Goal: Information Seeking & Learning: Learn about a topic

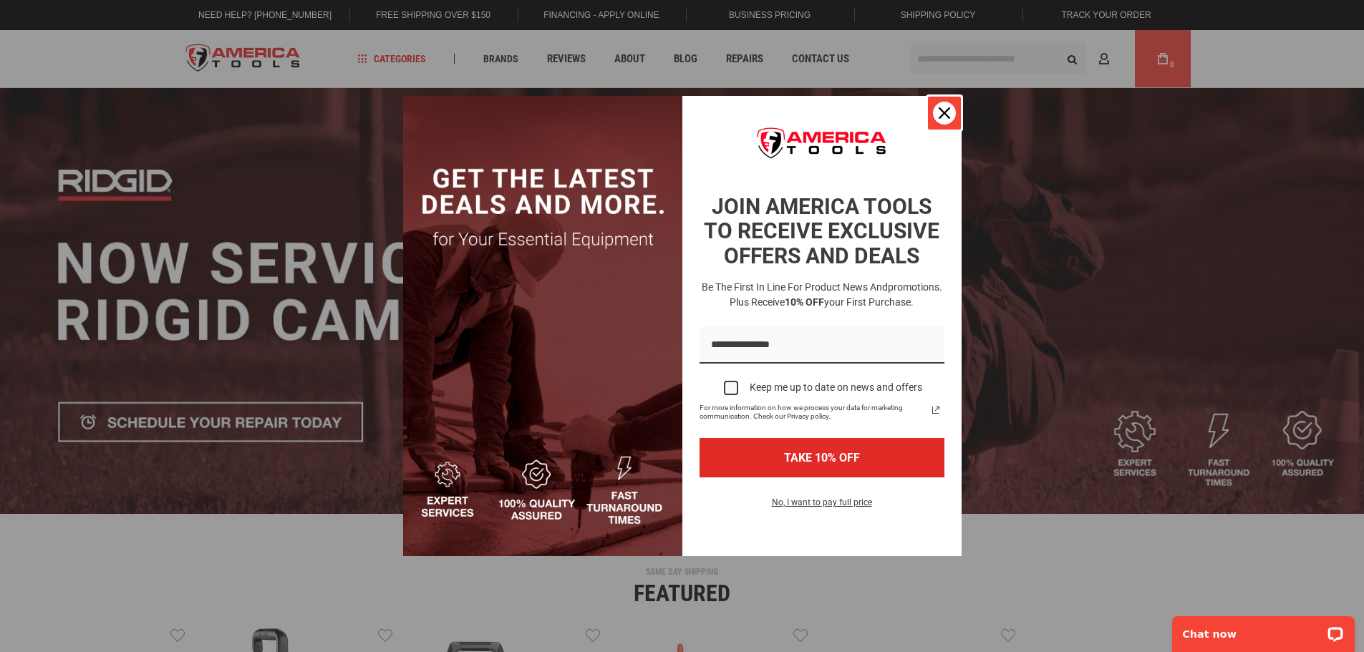
click at [950, 117] on icon "close icon" at bounding box center [944, 112] width 11 height 11
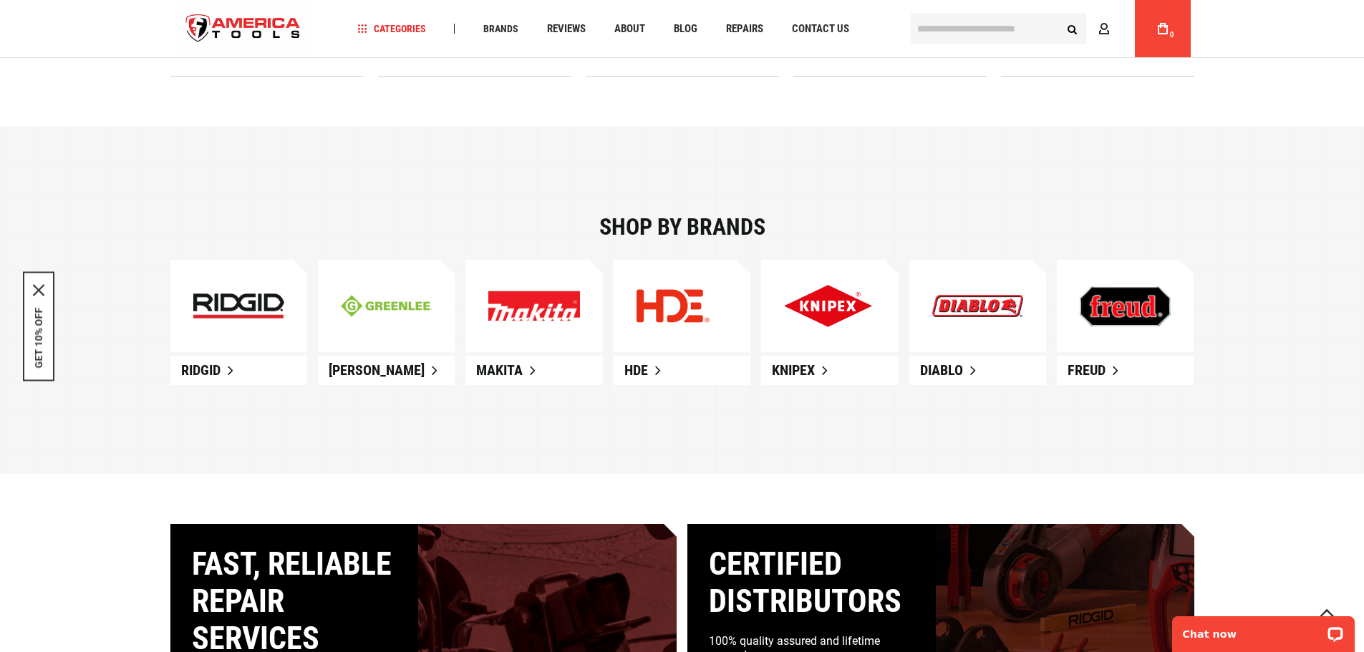
scroll to position [859, 0]
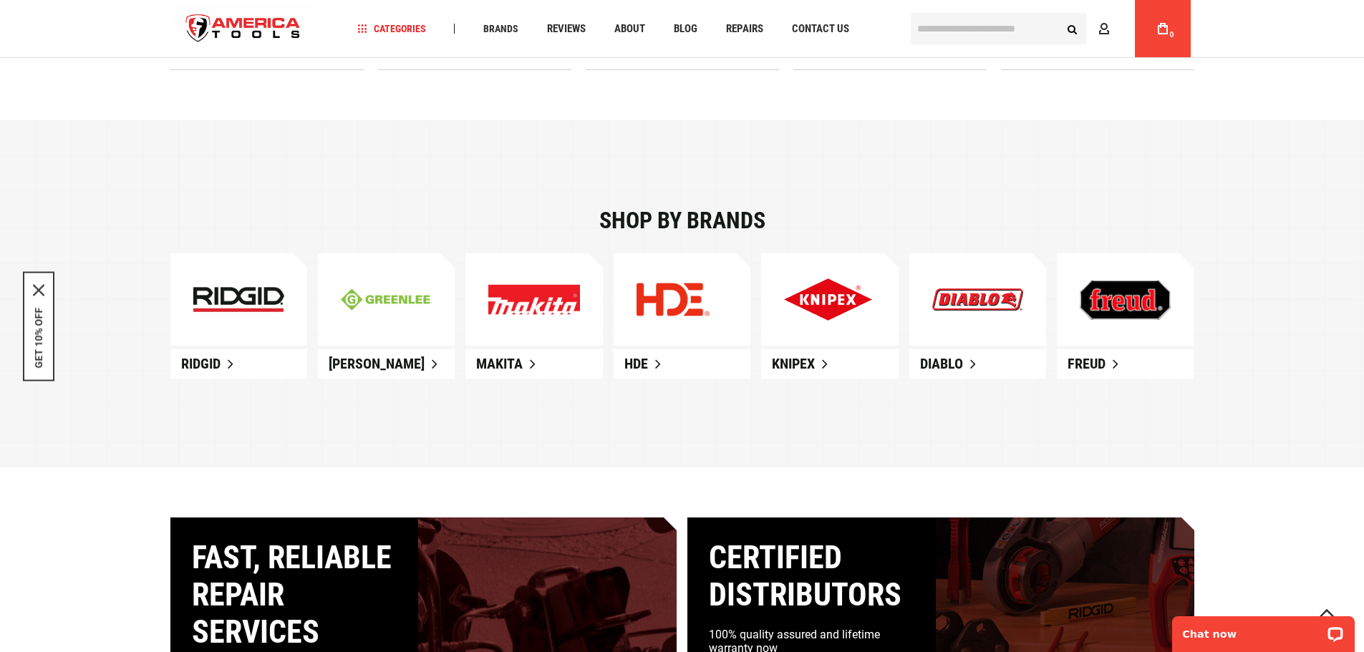
click at [212, 372] on span "Ridgid" at bounding box center [200, 363] width 39 height 17
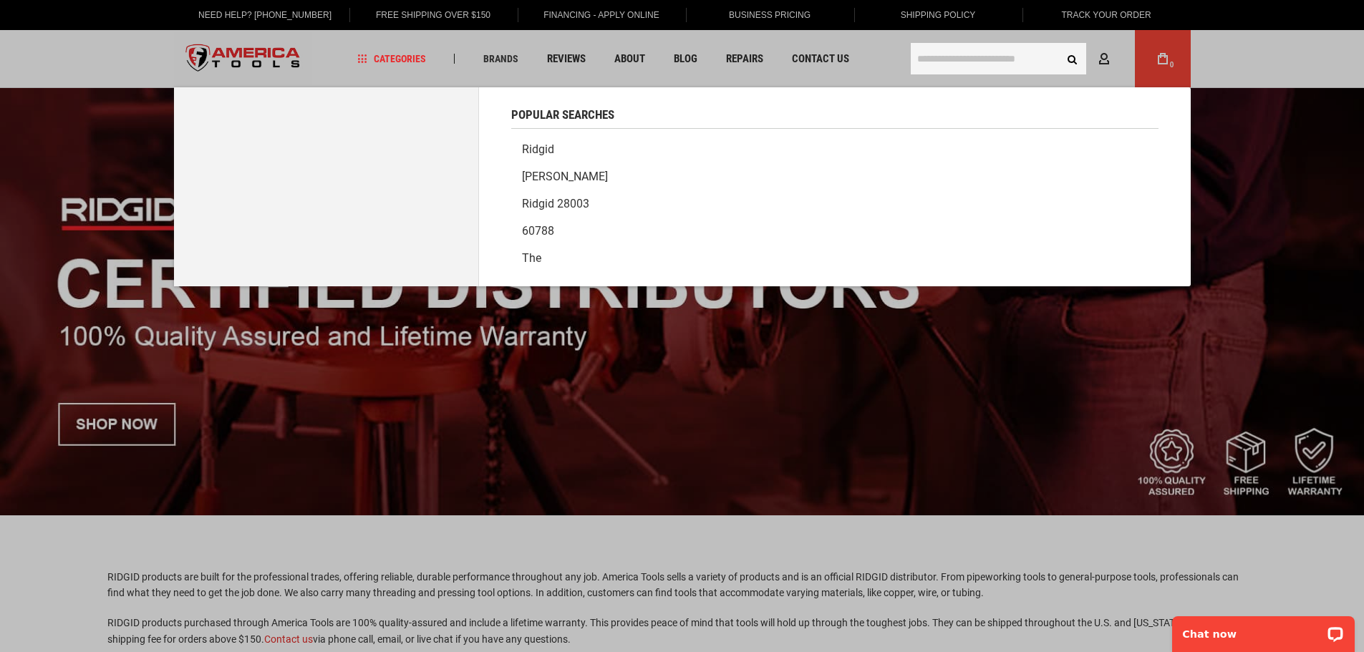
click at [976, 56] on input "text" at bounding box center [998, 59] width 175 height 32
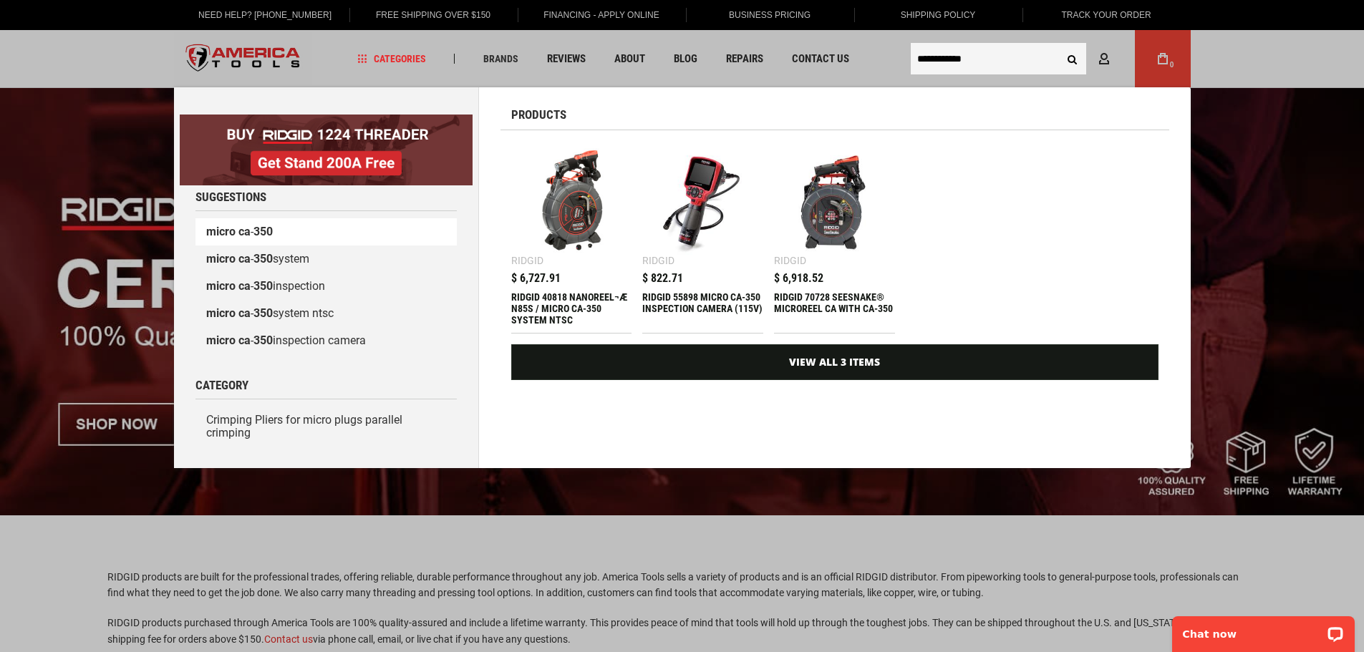
type input "**********"
click at [238, 233] on b "ca" at bounding box center [244, 232] width 12 height 14
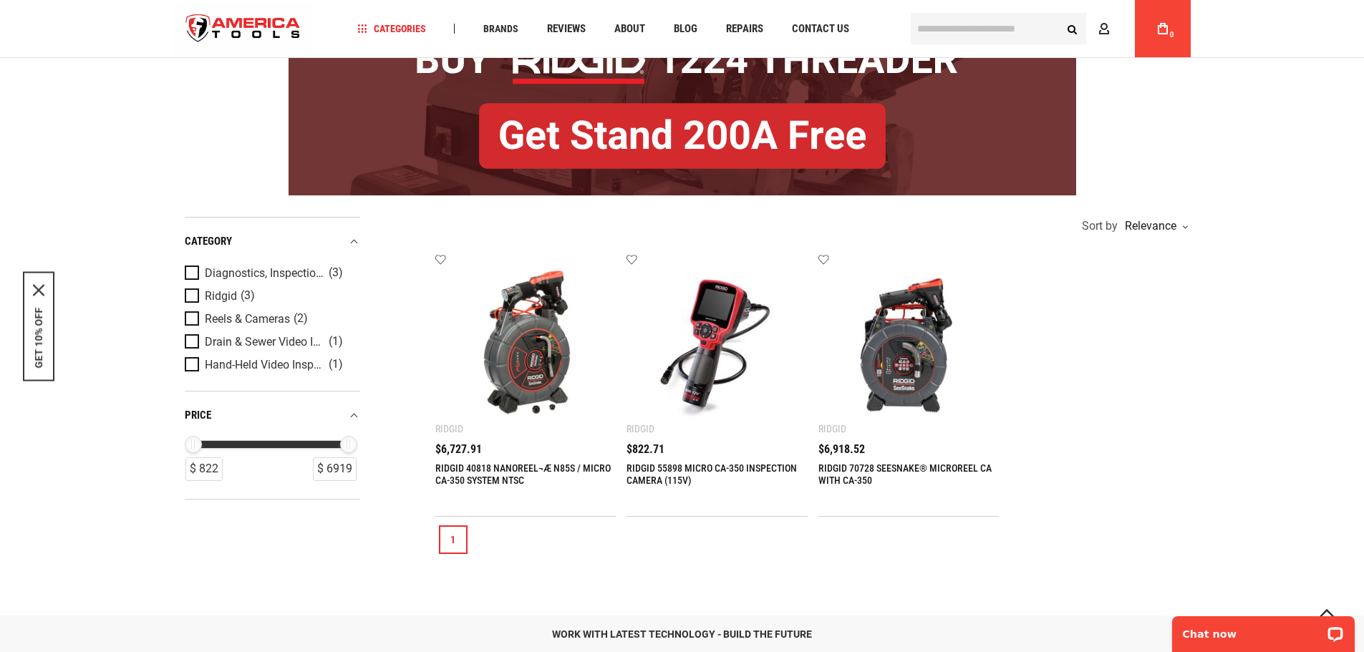
scroll to position [83, 0]
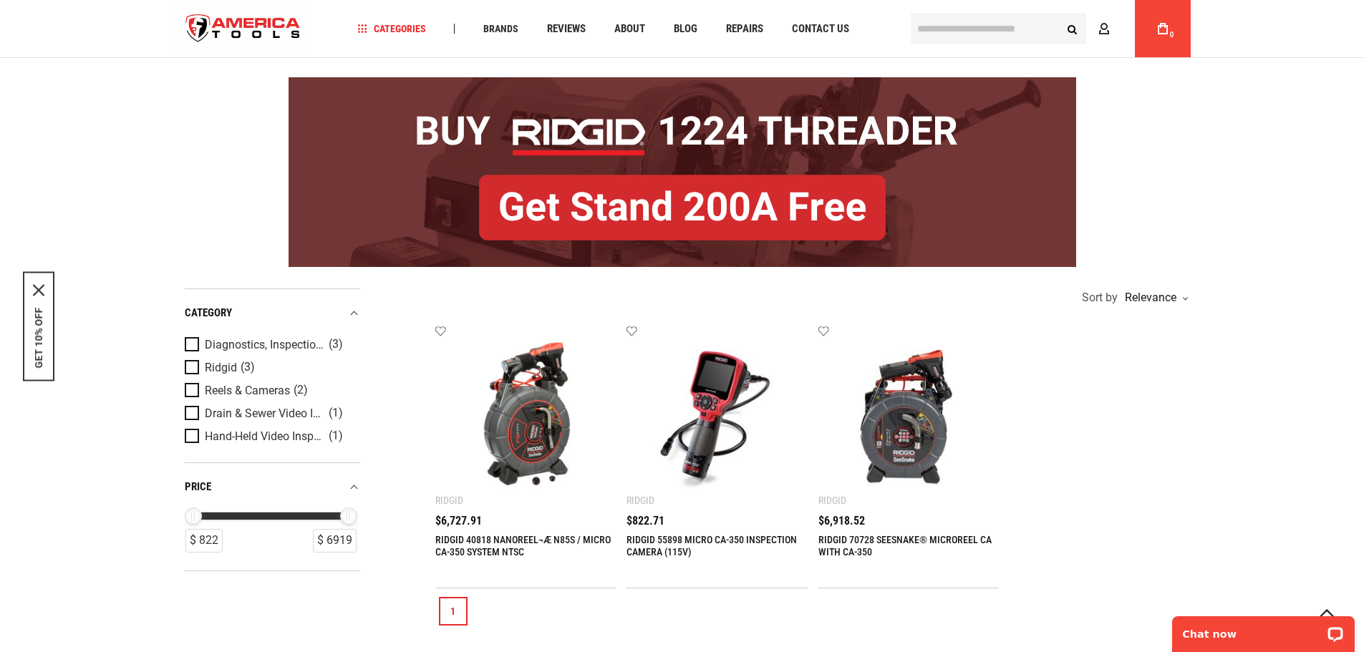
click at [727, 391] on img at bounding box center [717, 415] width 153 height 153
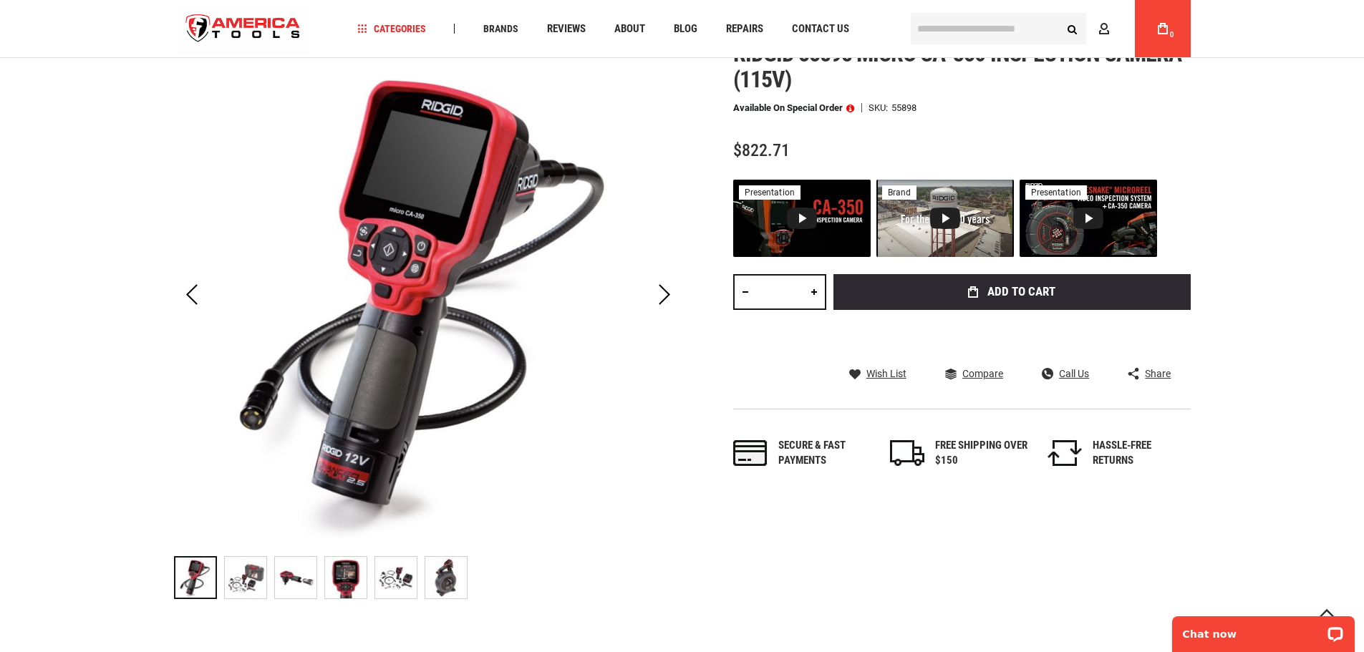
scroll to position [143, 0]
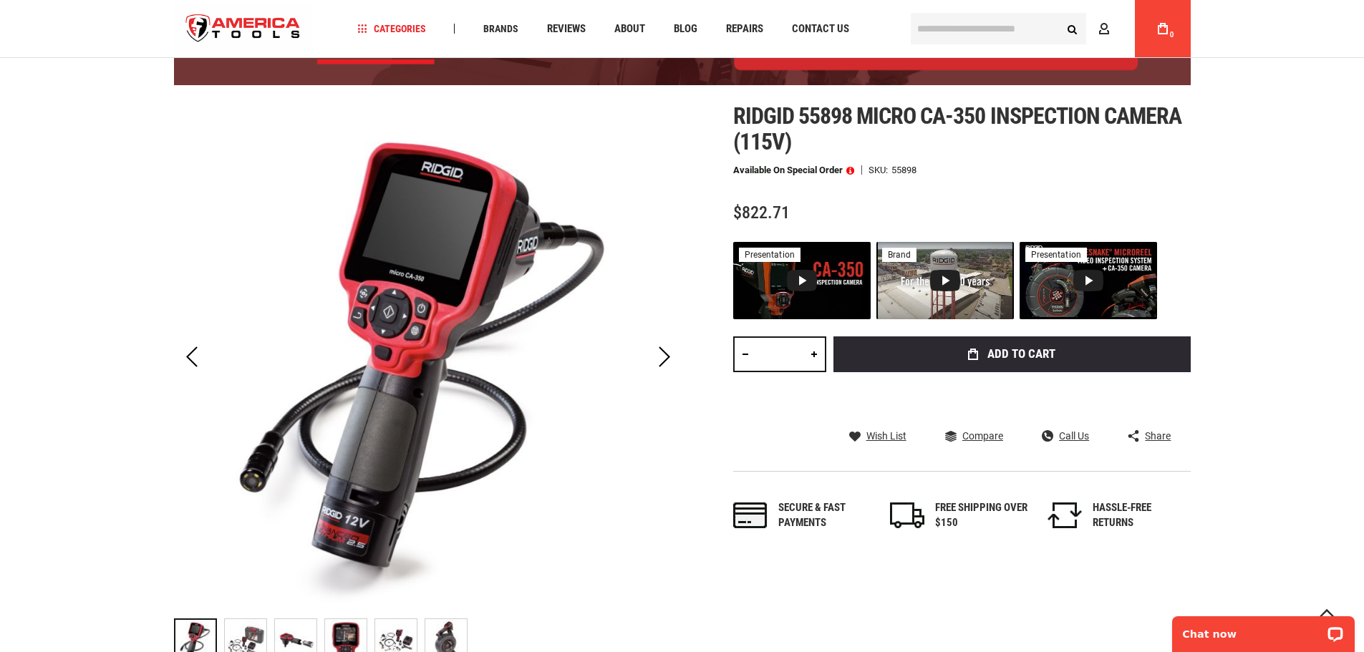
click at [251, 633] on img "RIDGID 55898 MICRO CA-350 INSPECTION CAMERA (115V)" at bounding box center [246, 640] width 42 height 42
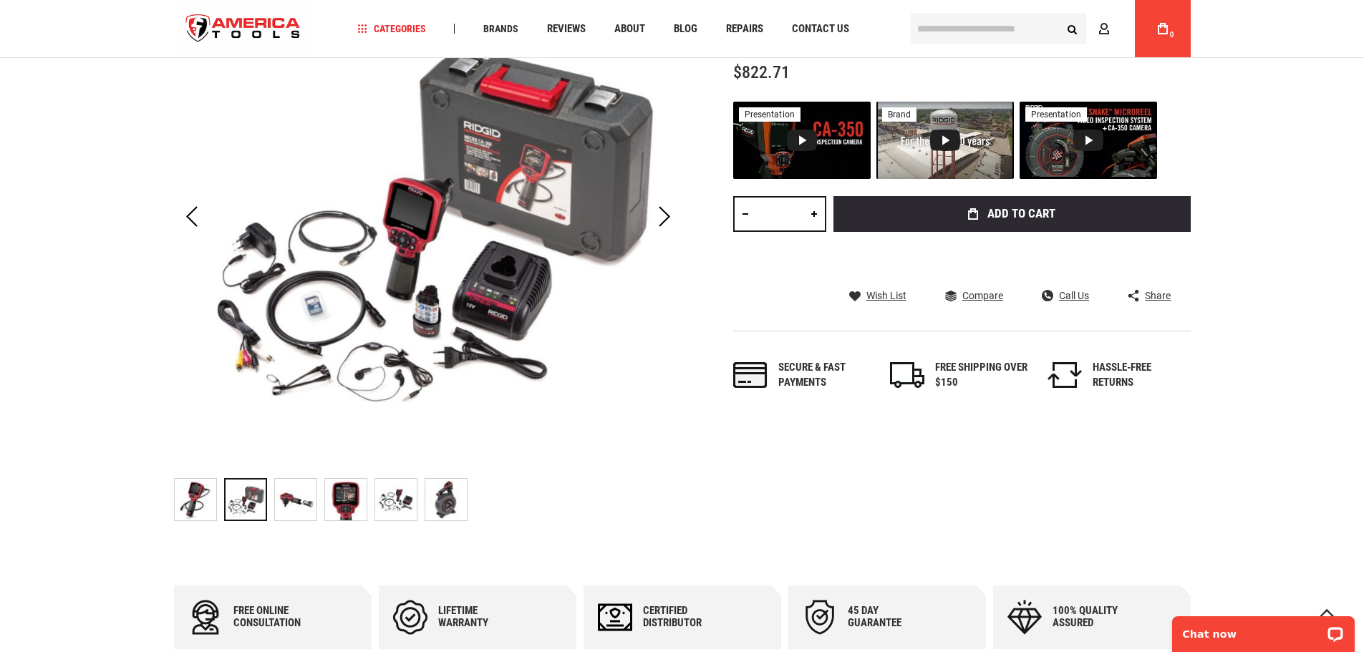
scroll to position [286, 0]
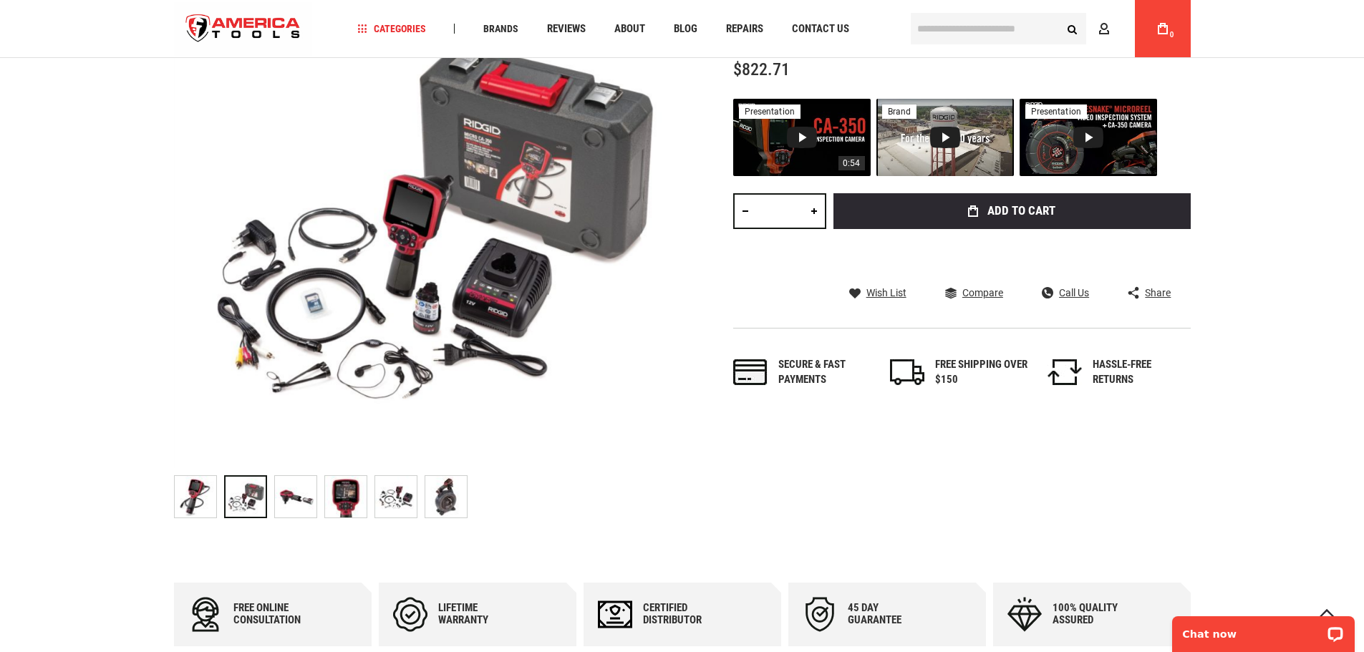
click at [814, 145] on div "Video 1: RIDGID micro CA-350 Inspection Camera" at bounding box center [802, 137] width 30 height 21
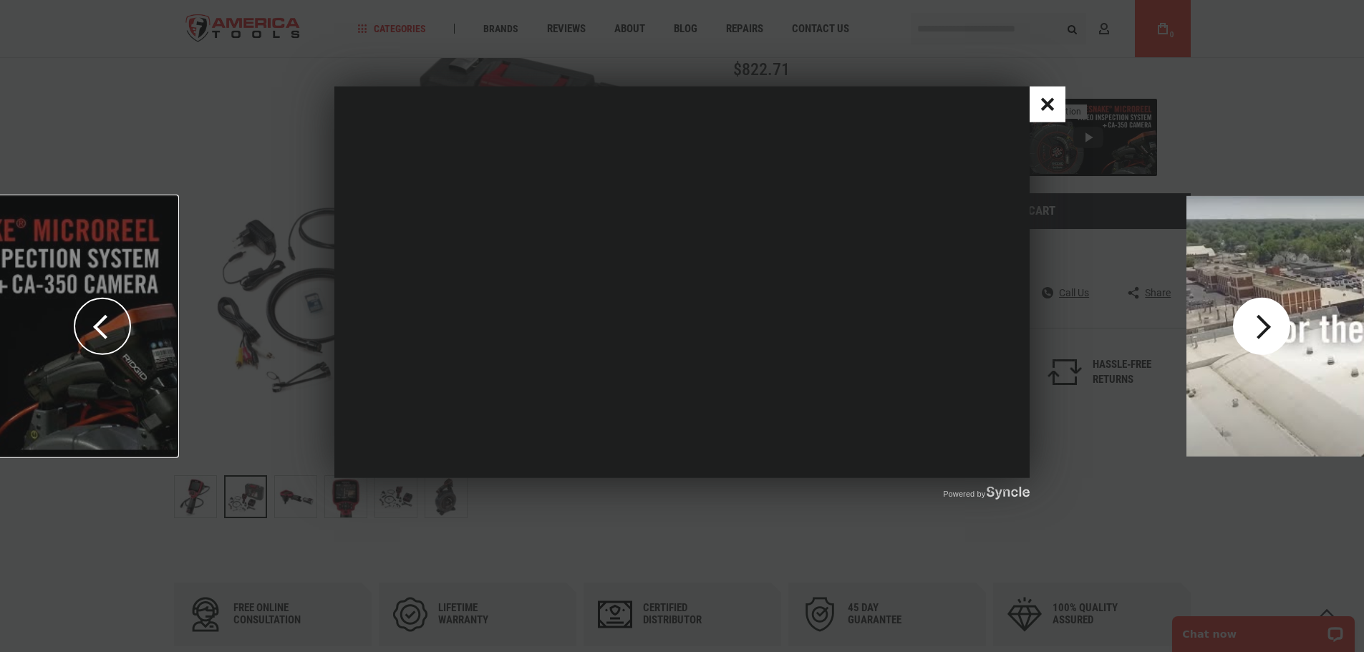
click at [1268, 324] on div "play the next video" at bounding box center [1261, 325] width 57 height 57
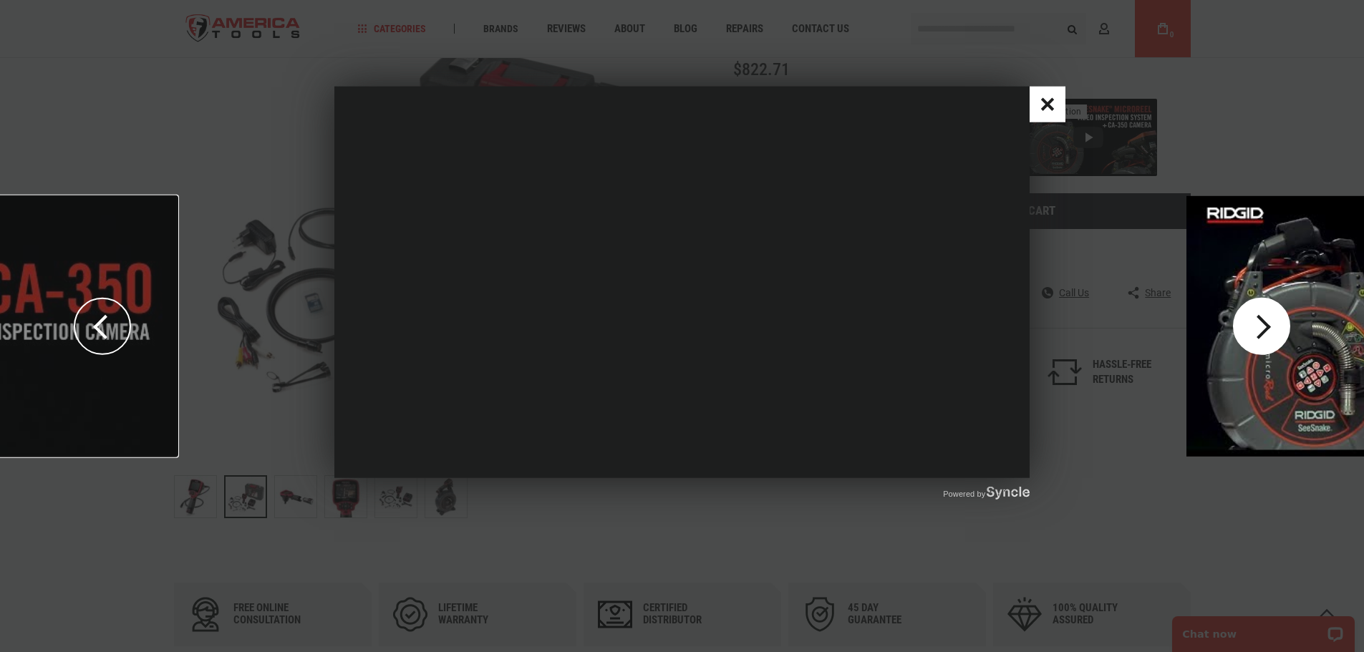
click at [1269, 324] on div "play the next video" at bounding box center [1261, 325] width 57 height 57
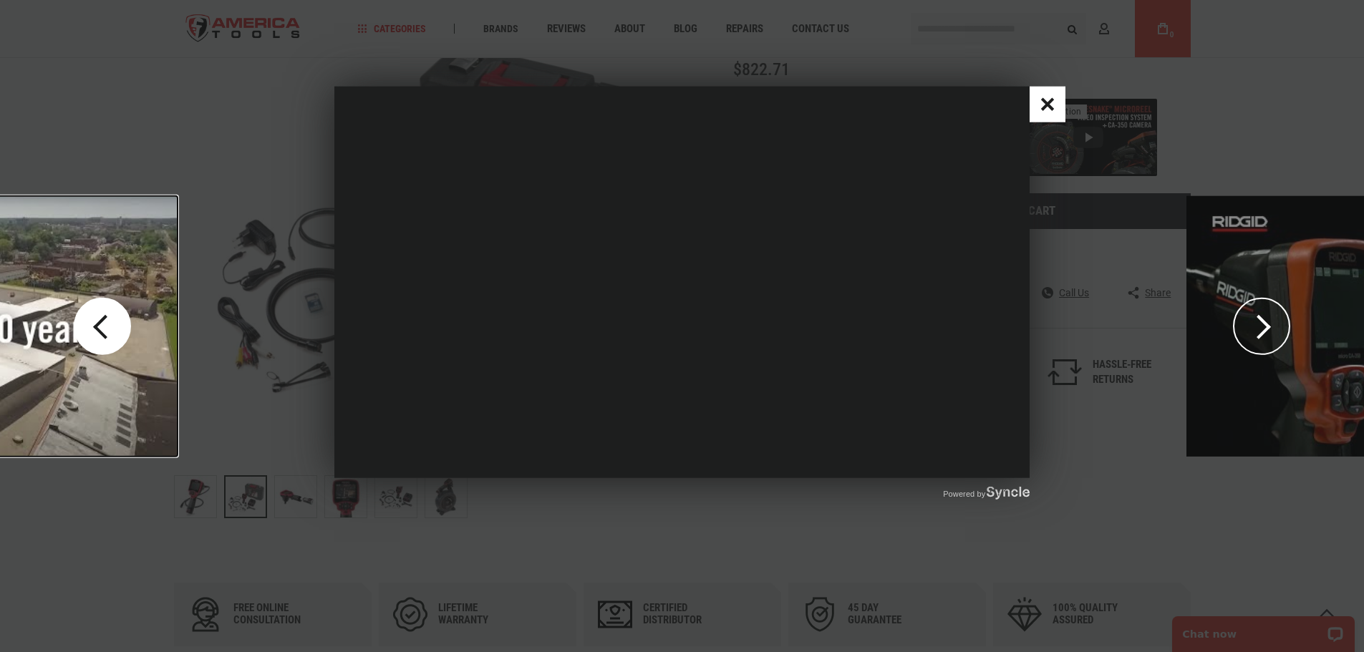
click at [94, 324] on div "return to the previous video" at bounding box center [102, 325] width 57 height 57
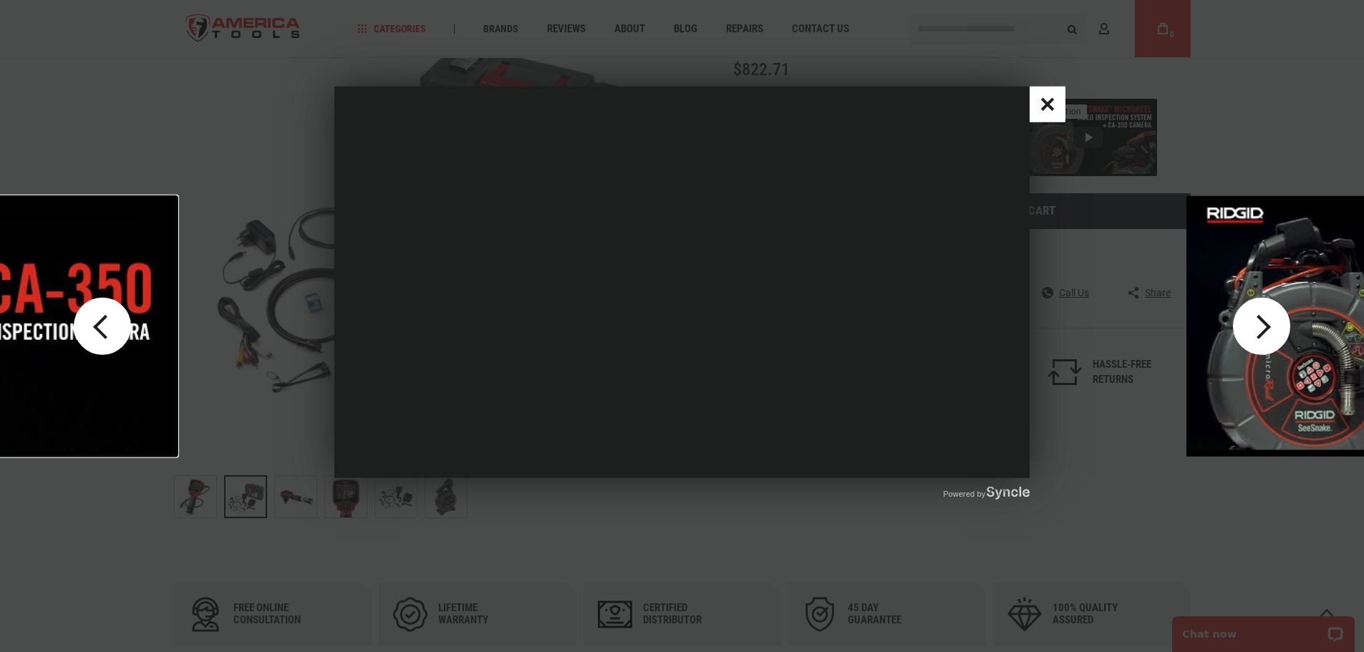
click at [1270, 314] on div "play the next video" at bounding box center [1261, 325] width 57 height 57
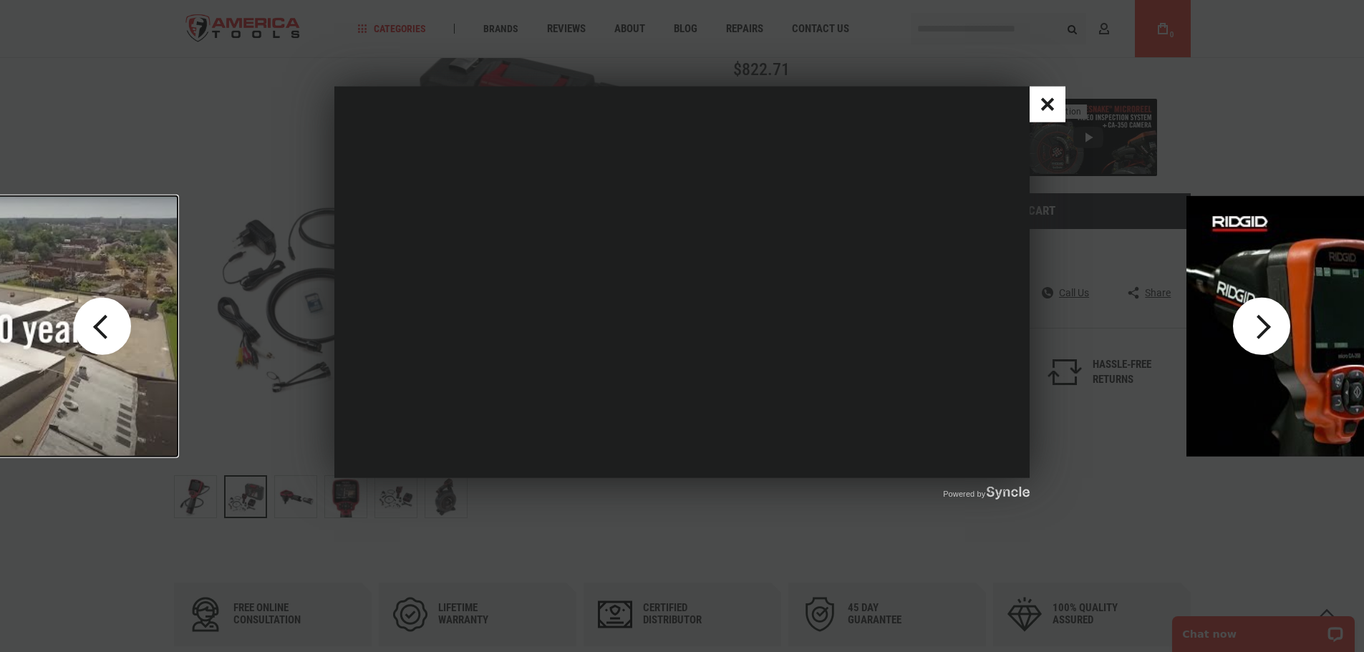
click at [1264, 322] on div "play the next video" at bounding box center [1261, 325] width 57 height 57
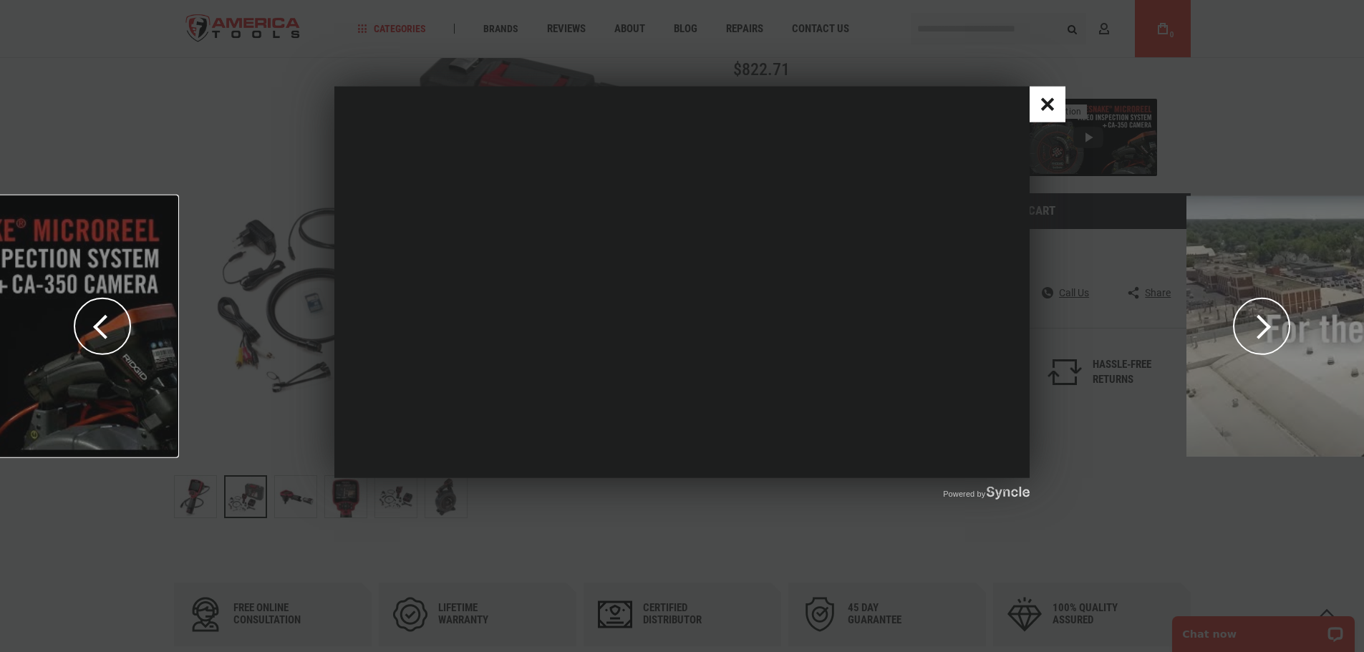
click at [1162, 519] on div "Powered by" at bounding box center [682, 326] width 1364 height 652
click at [1045, 108] on button "Close popup window" at bounding box center [1048, 105] width 36 height 36
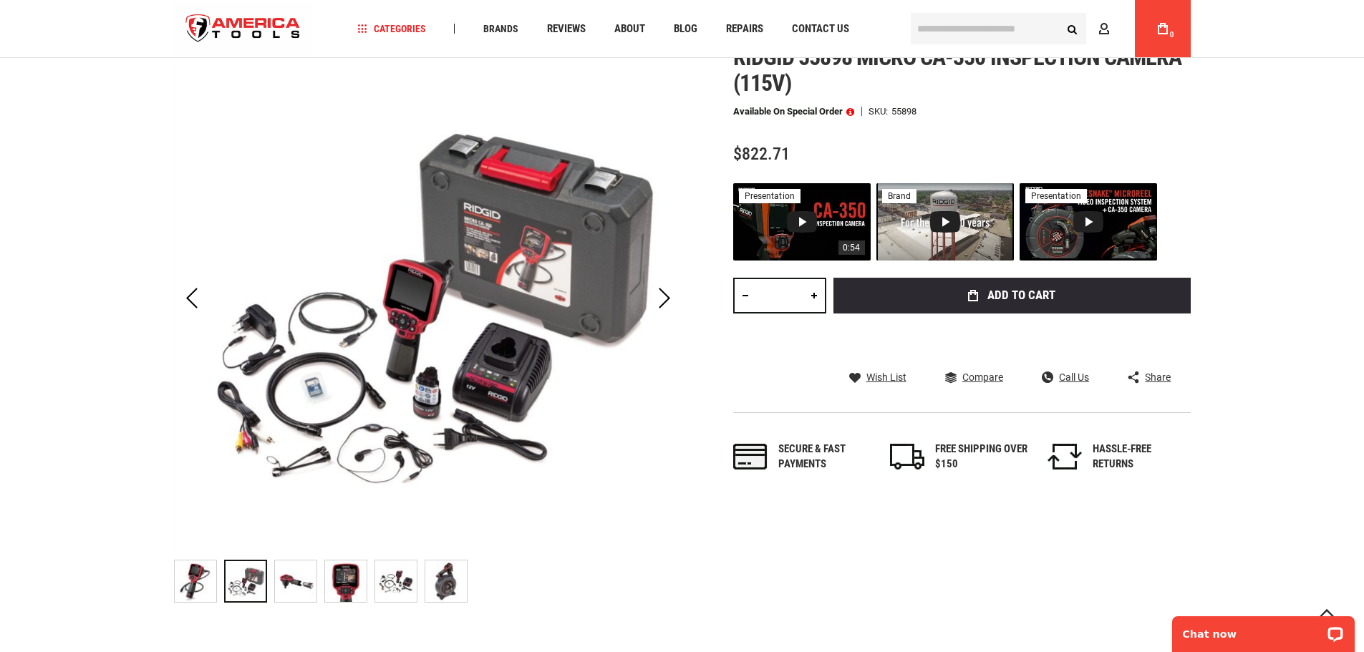
scroll to position [215, 0]
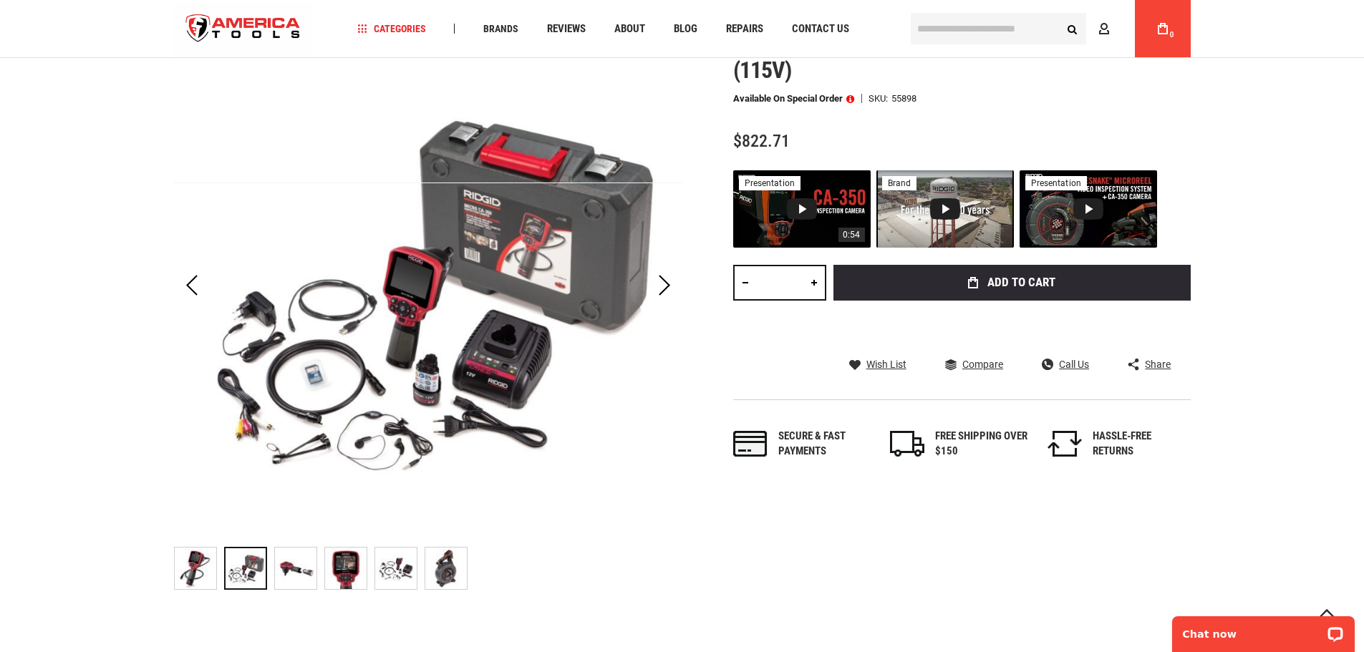
click at [453, 575] on img "RIDGID 55898 MICRO CA-350 INSPECTION CAMERA (115V)" at bounding box center [446, 569] width 42 height 42
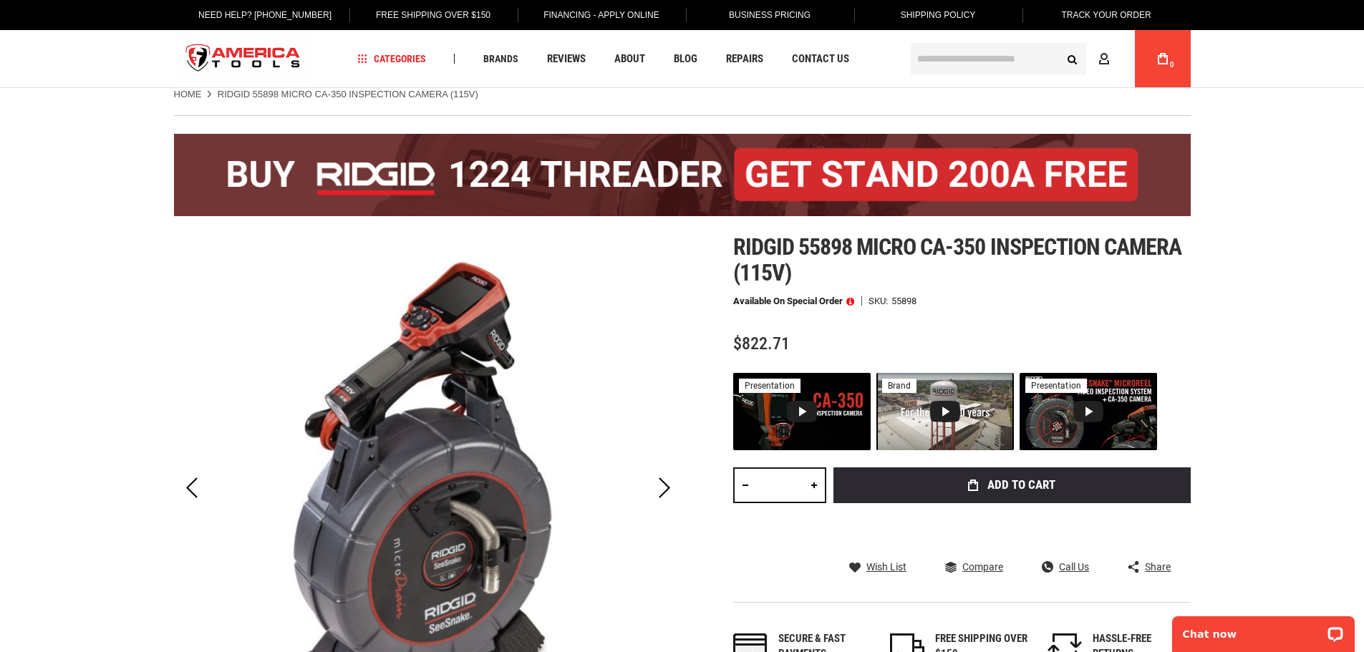
scroll to position [0, 0]
